Goal: Transaction & Acquisition: Purchase product/service

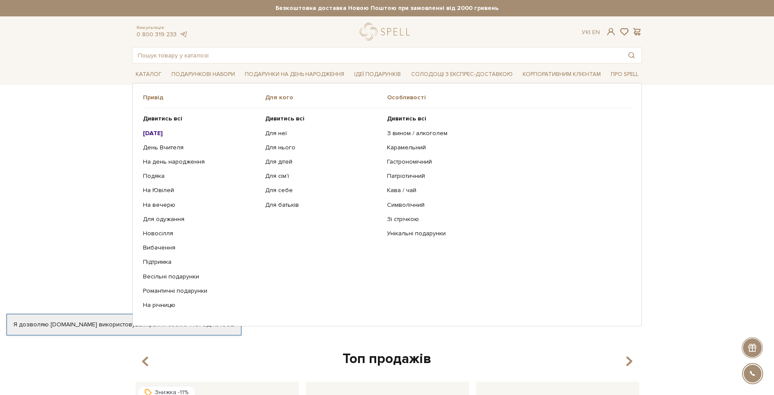
click at [152, 132] on b "[DATE]" at bounding box center [153, 133] width 20 height 7
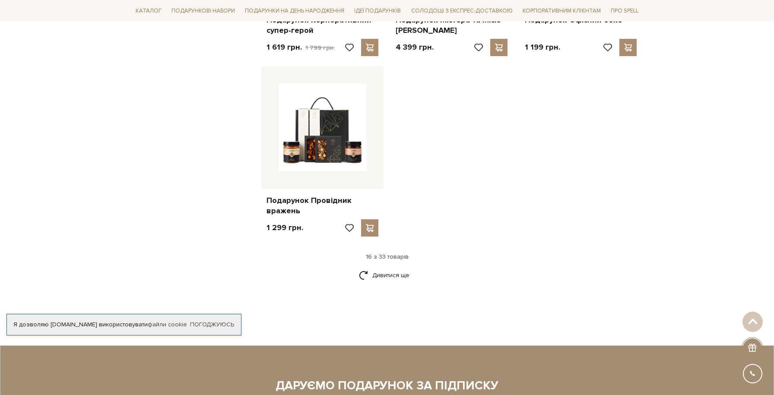
scroll to position [1011, 0]
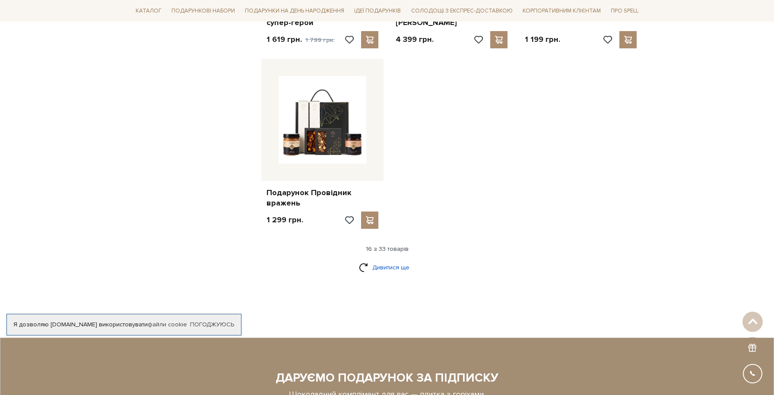
click at [403, 267] on link "Дивитися ще" at bounding box center [387, 267] width 56 height 15
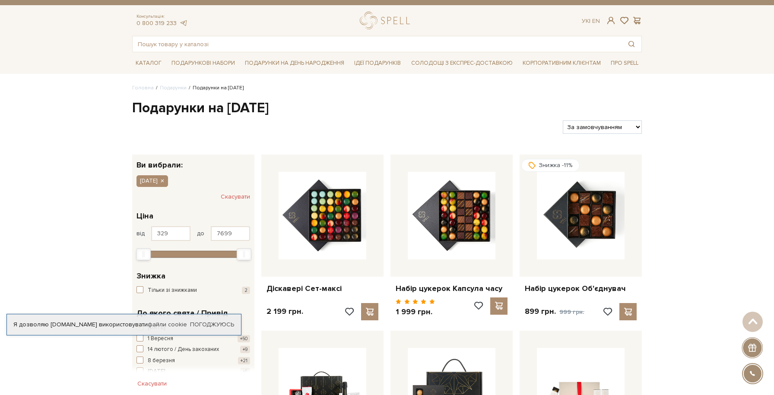
scroll to position [0, 0]
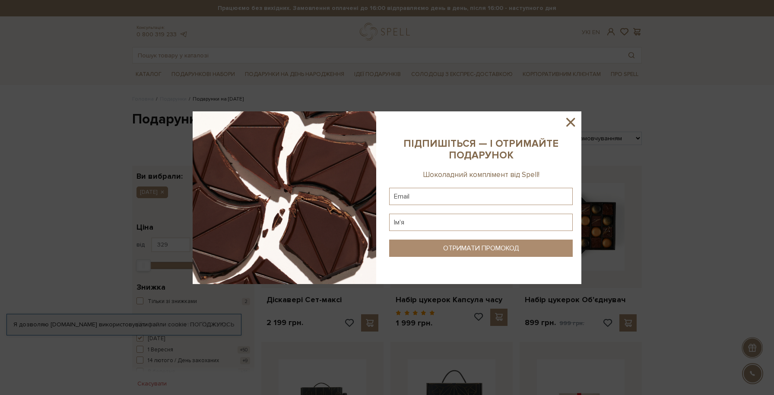
click at [572, 121] on icon at bounding box center [570, 122] width 9 height 9
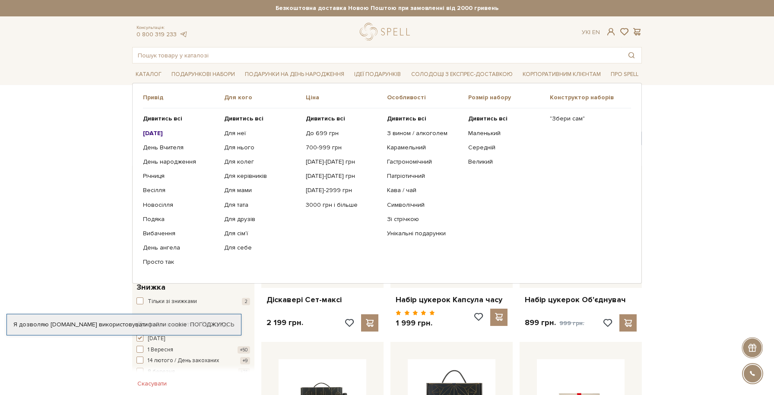
click at [163, 133] on b "[DATE]" at bounding box center [153, 133] width 20 height 7
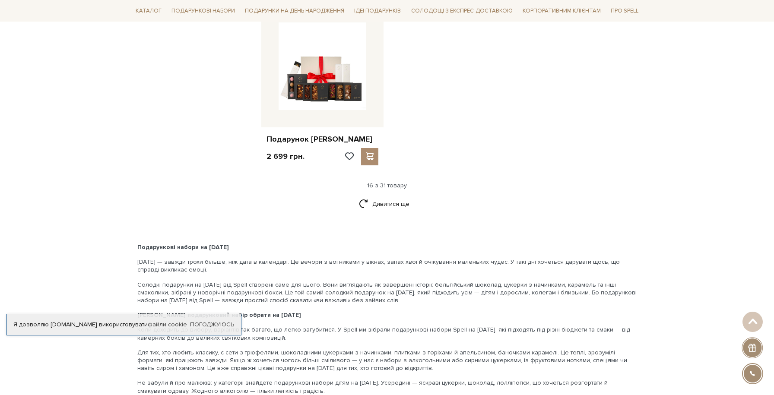
scroll to position [1087, 0]
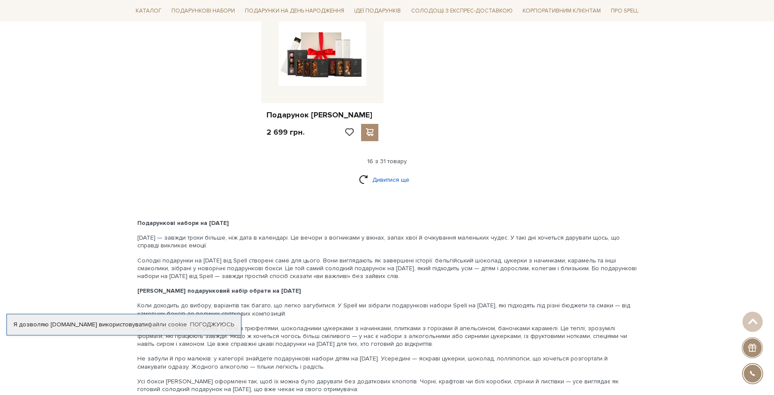
click at [393, 180] on link "Дивитися ще" at bounding box center [387, 179] width 56 height 15
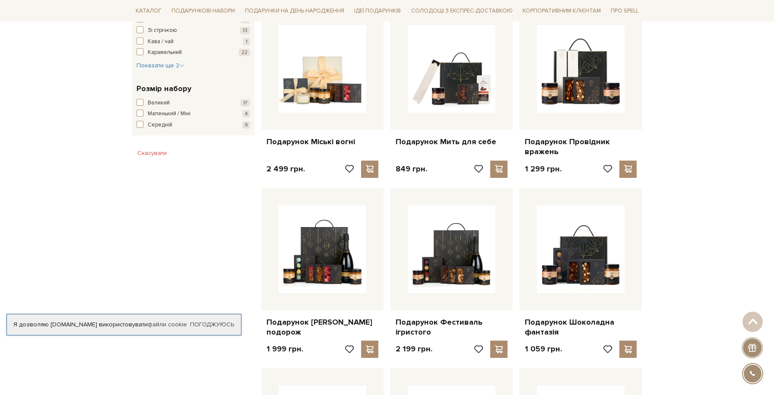
scroll to position [0, 0]
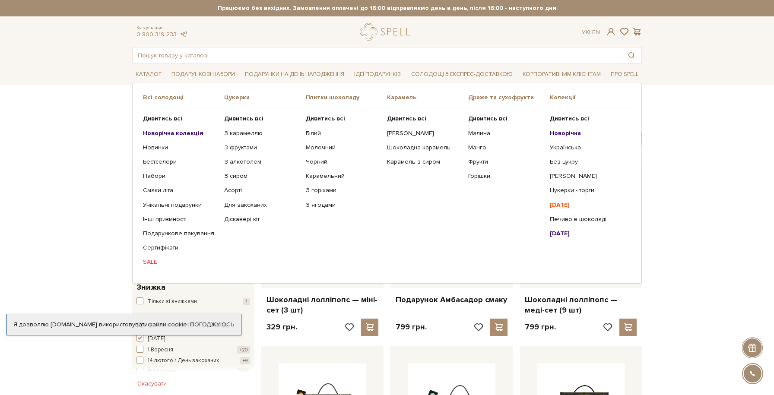
click at [165, 133] on b "Новорічна колекція" at bounding box center [173, 133] width 60 height 7
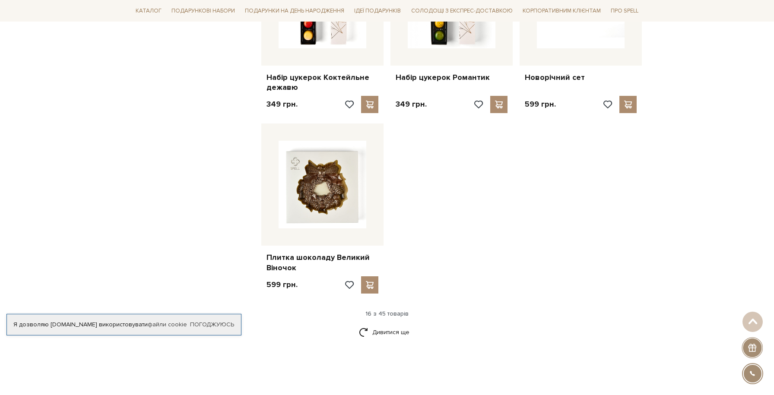
scroll to position [1028, 0]
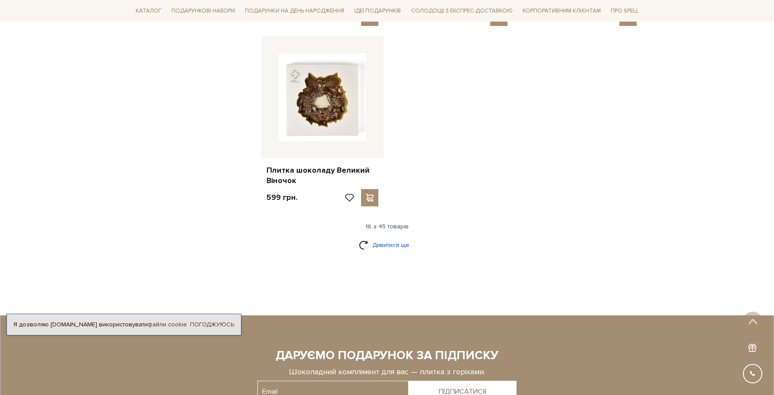
click at [404, 250] on link "Дивитися ще" at bounding box center [387, 245] width 56 height 15
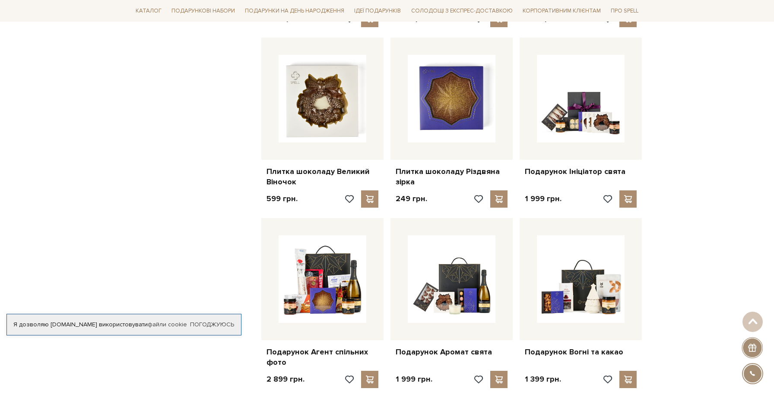
scroll to position [1027, 0]
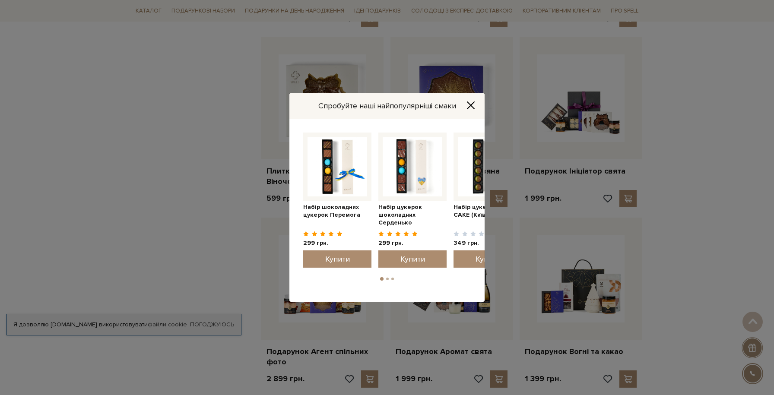
click at [469, 106] on icon "Close" at bounding box center [471, 105] width 9 height 9
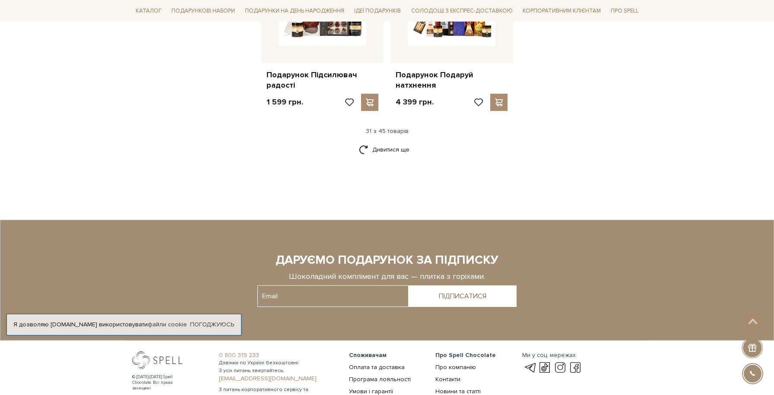
scroll to position [2036, 0]
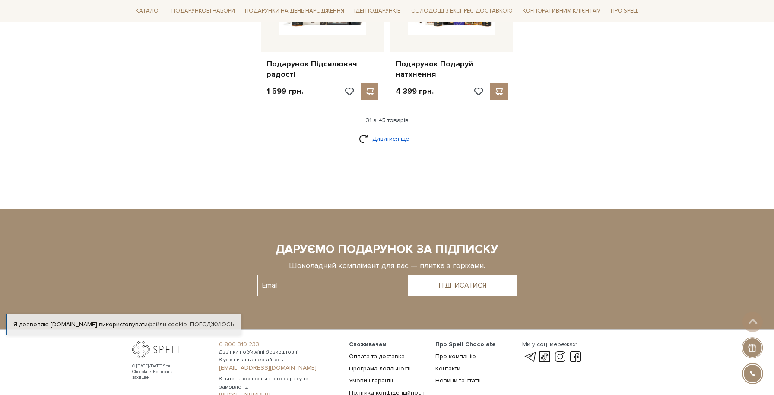
click at [391, 142] on link "Дивитися ще" at bounding box center [387, 138] width 56 height 15
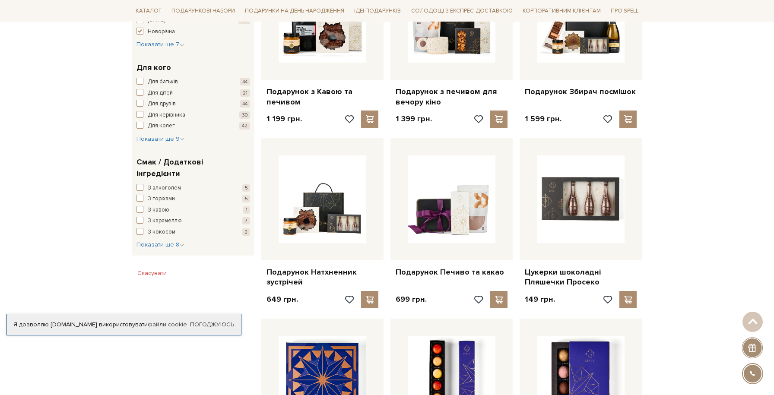
scroll to position [0, 0]
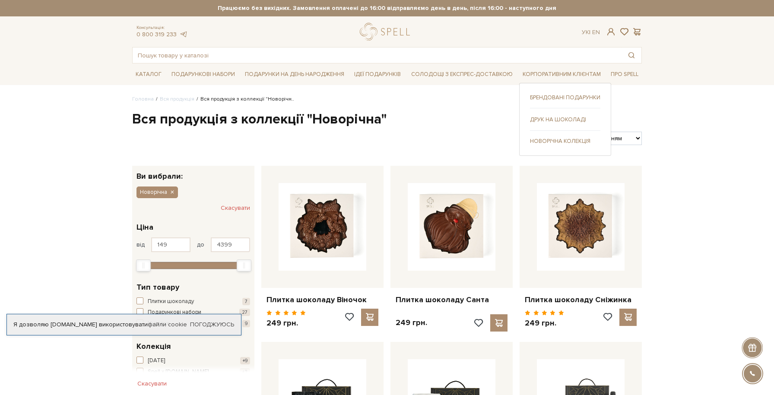
click at [559, 94] on link "Брендовані подарунки" at bounding box center [565, 98] width 70 height 8
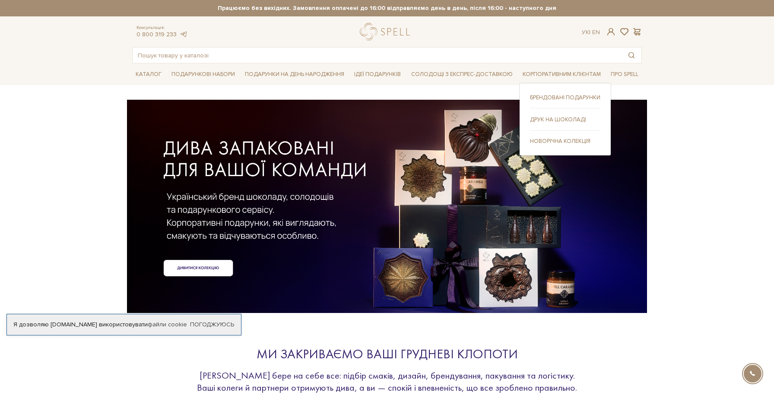
click at [563, 122] on link "Друк на шоколаді" at bounding box center [565, 120] width 70 height 8
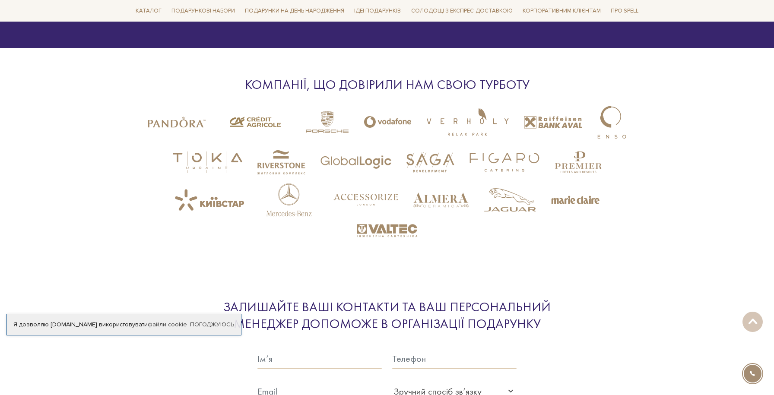
scroll to position [1955, 0]
